Goal: Information Seeking & Learning: Learn about a topic

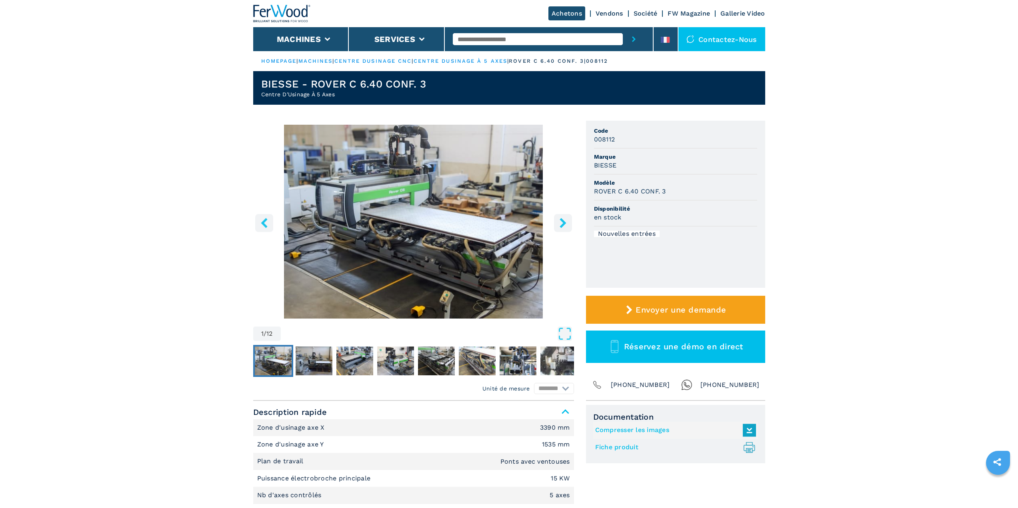
click at [565, 222] on icon "right-button" at bounding box center [563, 223] width 10 height 10
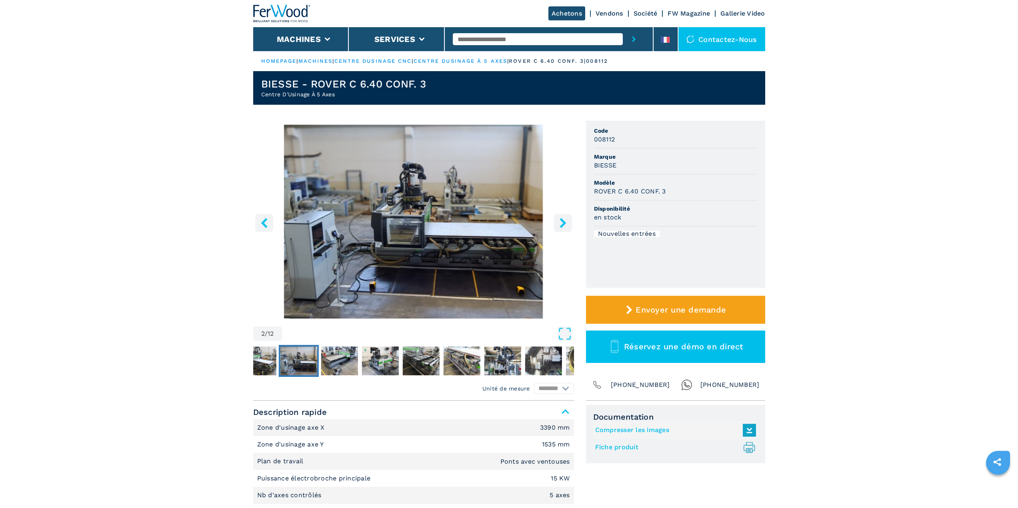
click at [565, 222] on icon "right-button" at bounding box center [563, 223] width 10 height 10
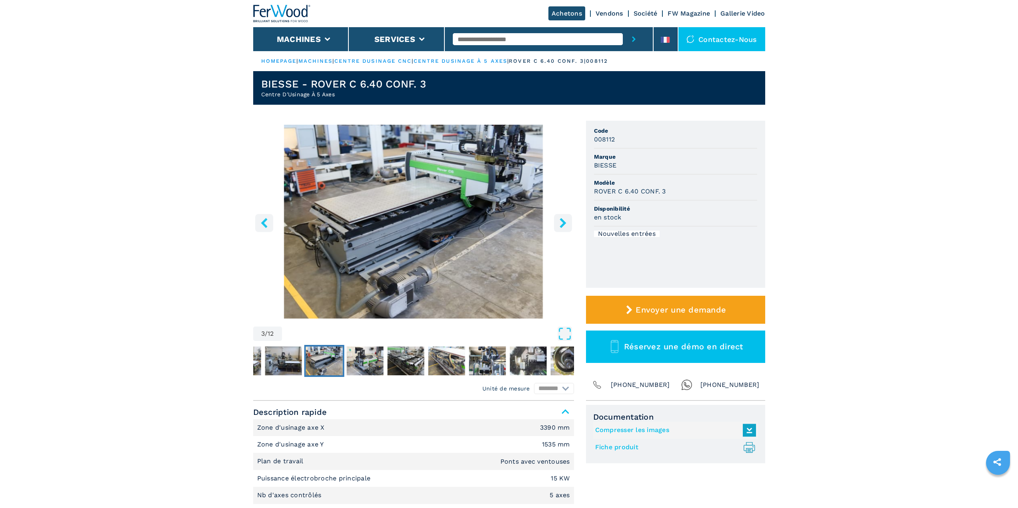
click at [565, 222] on icon "right-button" at bounding box center [563, 223] width 10 height 10
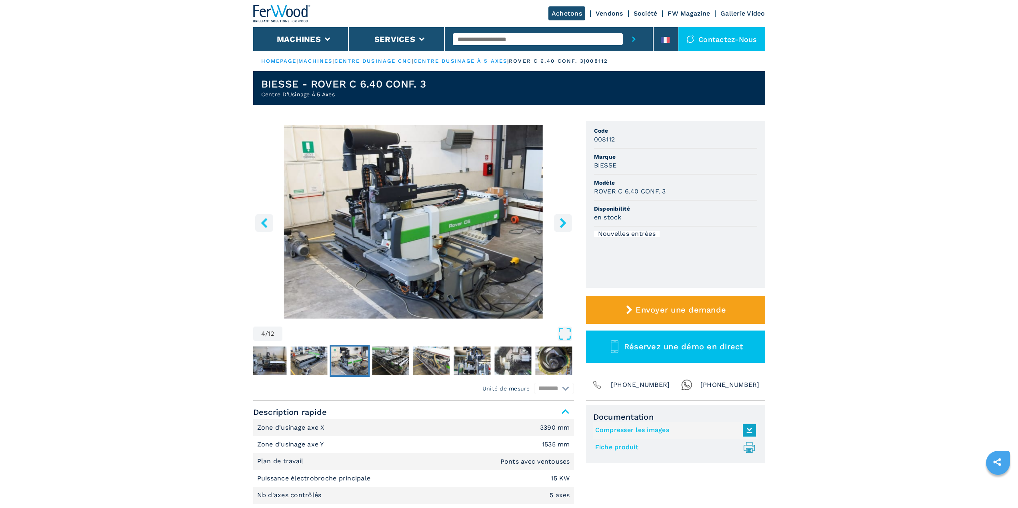
click at [565, 222] on icon "right-button" at bounding box center [563, 223] width 10 height 10
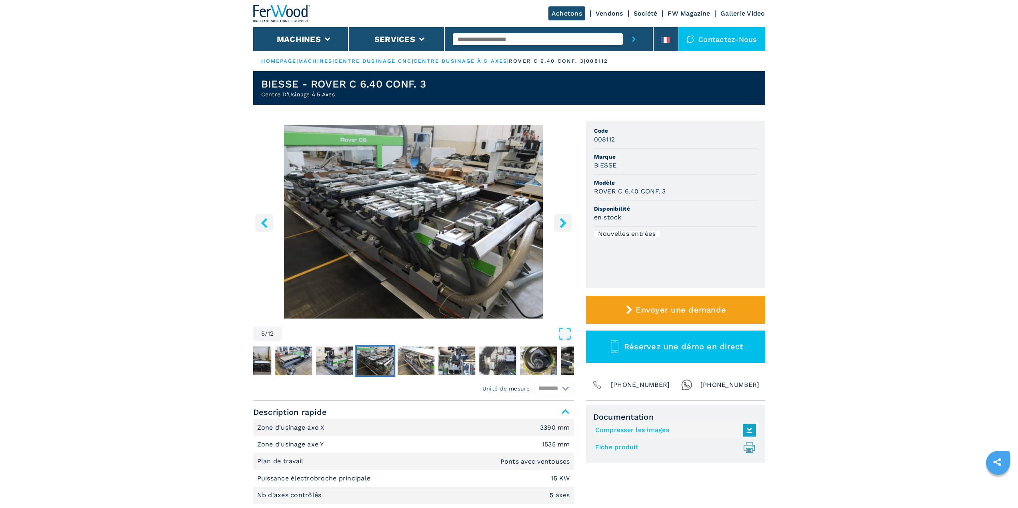
click at [565, 222] on icon "right-button" at bounding box center [563, 223] width 10 height 10
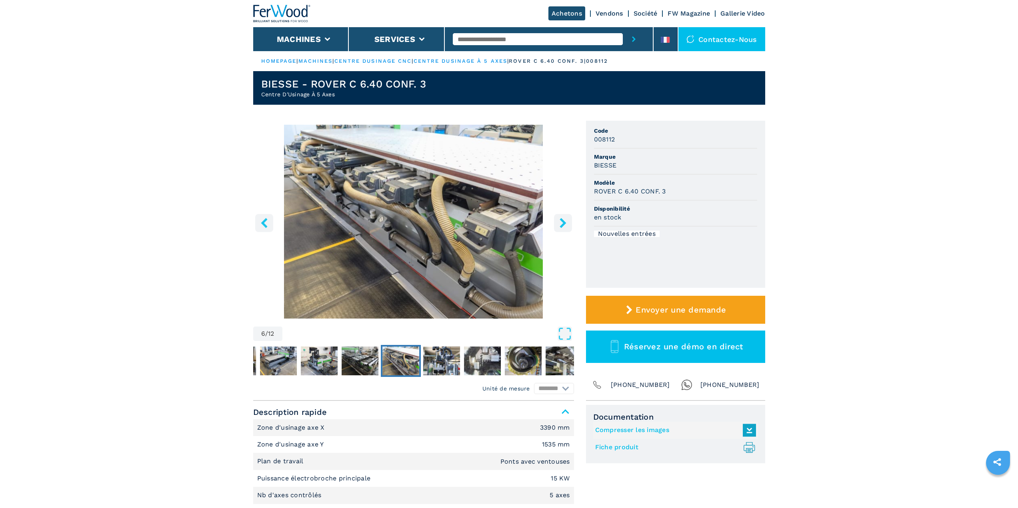
click at [565, 222] on icon "right-button" at bounding box center [563, 223] width 10 height 10
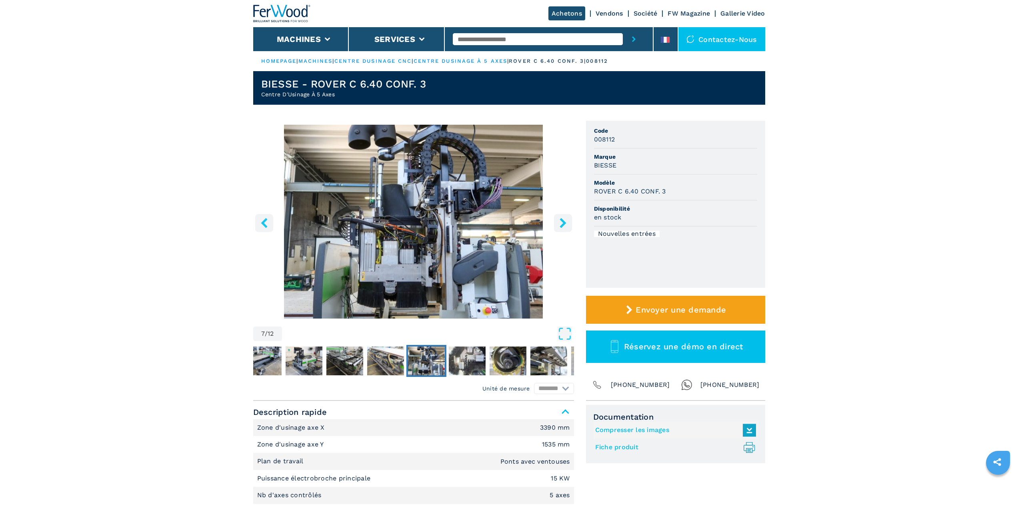
click at [565, 222] on icon "right-button" at bounding box center [563, 223] width 10 height 10
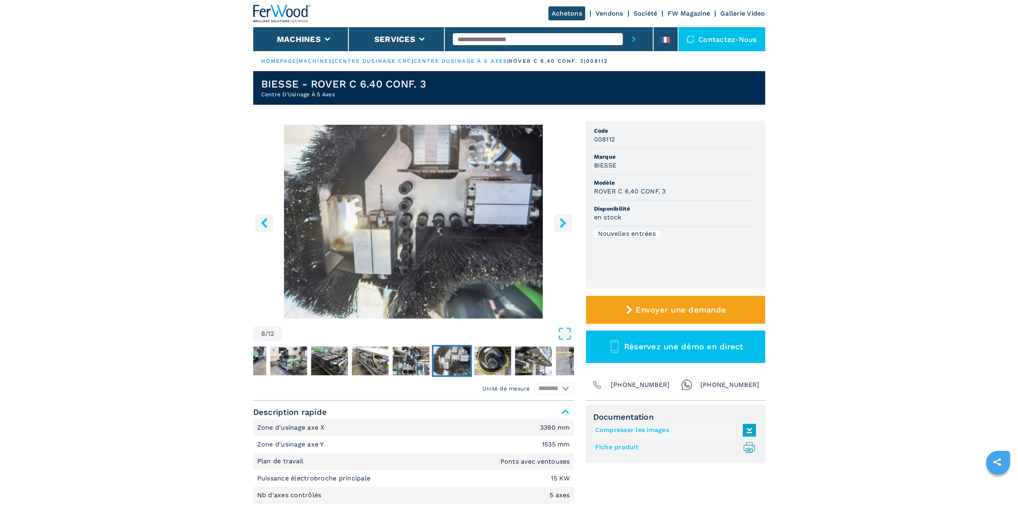
click at [565, 222] on icon "right-button" at bounding box center [563, 223] width 10 height 10
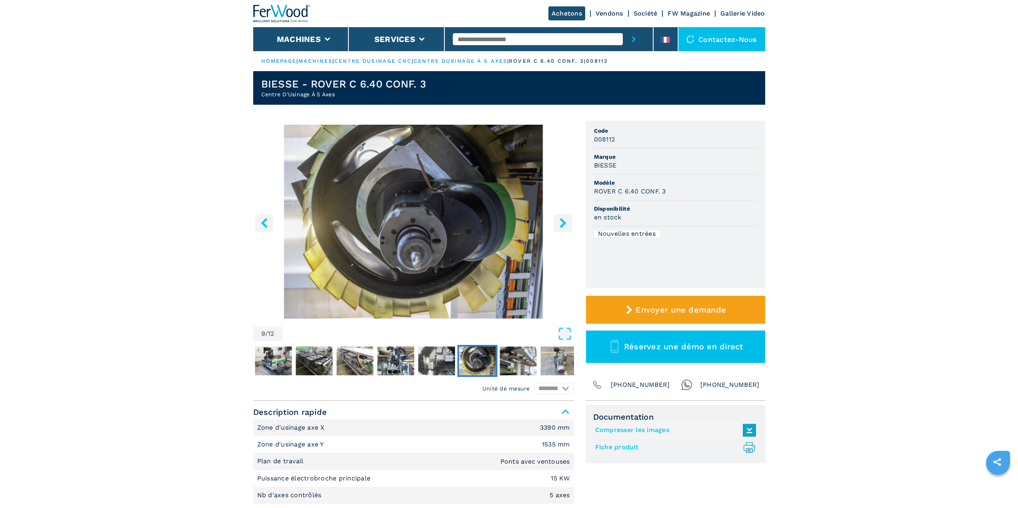
click at [268, 224] on icon "left-button" at bounding box center [264, 223] width 10 height 10
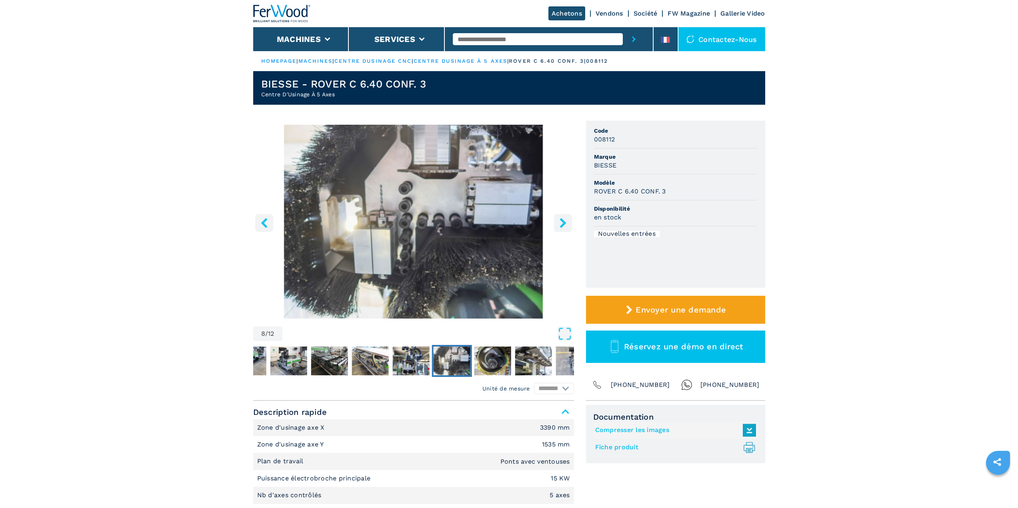
click at [268, 224] on icon "left-button" at bounding box center [264, 223] width 10 height 10
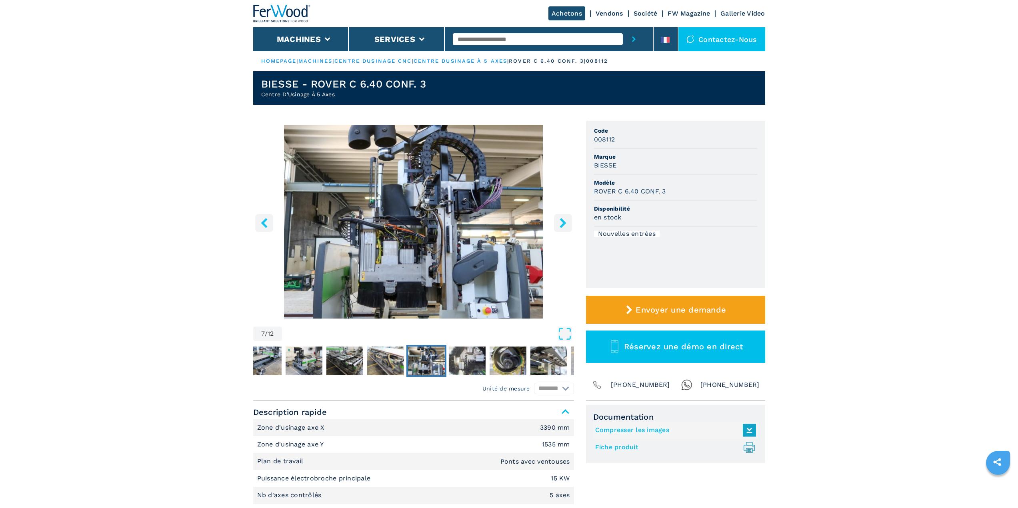
click at [268, 224] on icon "left-button" at bounding box center [264, 223] width 10 height 10
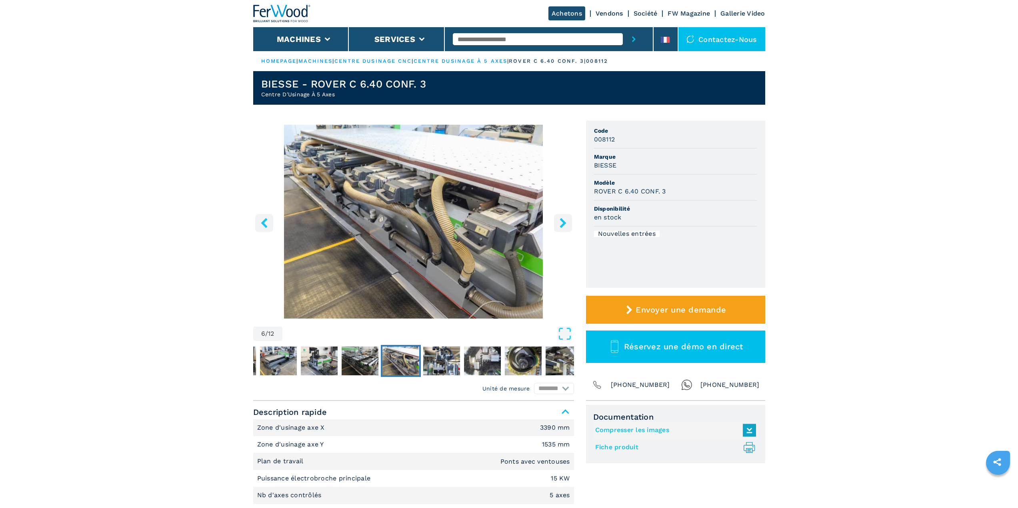
click at [268, 224] on icon "left-button" at bounding box center [264, 223] width 10 height 10
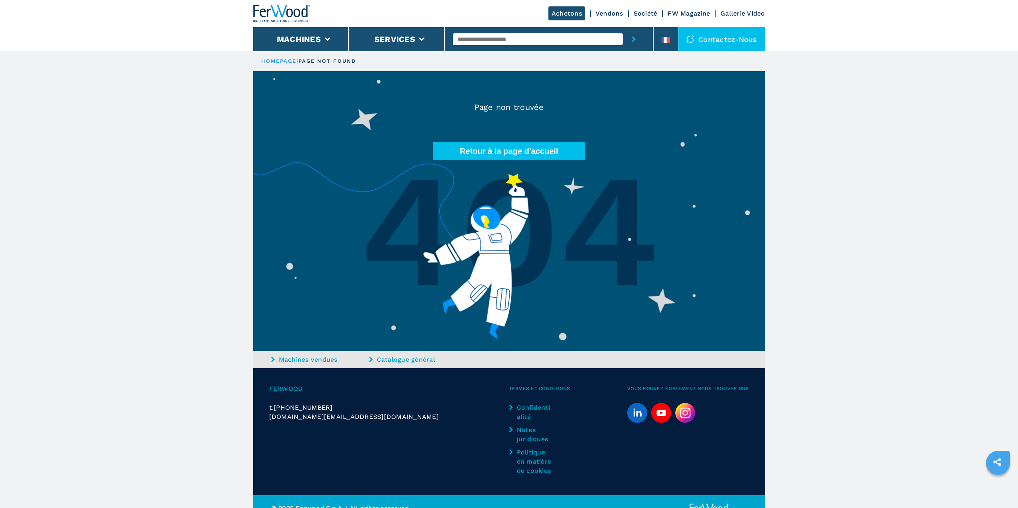
click at [466, 142] on img at bounding box center [509, 211] width 512 height 280
click at [466, 146] on button "Retour à la page d'accueil" at bounding box center [509, 151] width 153 height 18
